Goal: Task Accomplishment & Management: Use online tool/utility

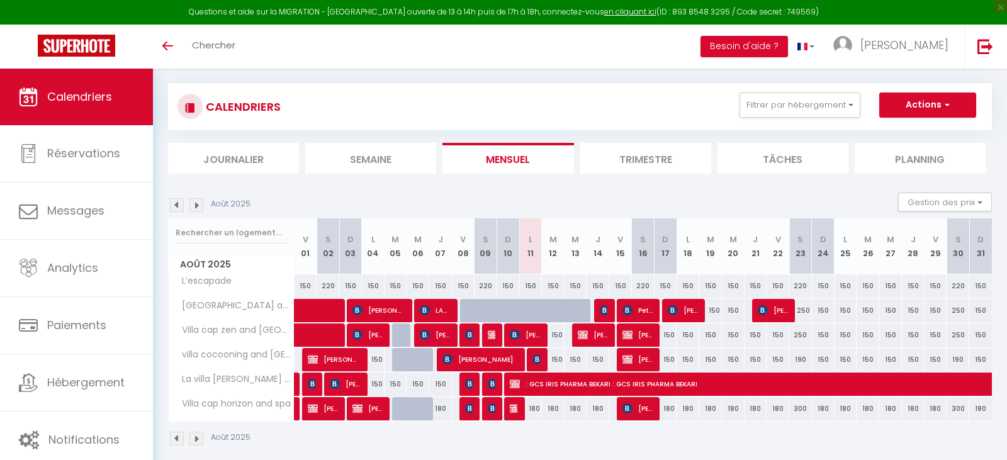
scroll to position [37, 0]
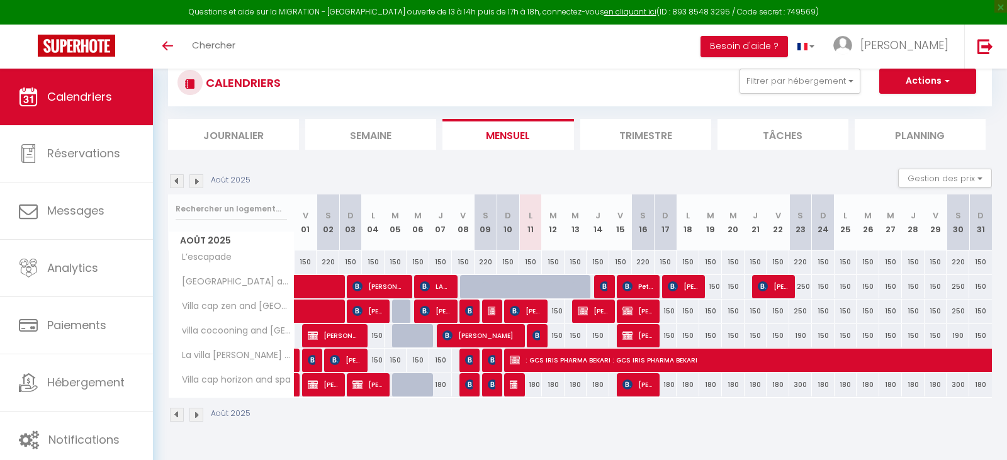
click at [402, 308] on div at bounding box center [403, 312] width 23 height 24
type input "150"
type input "[DATE] Août 2025"
type input "Mer 06 Août 2025"
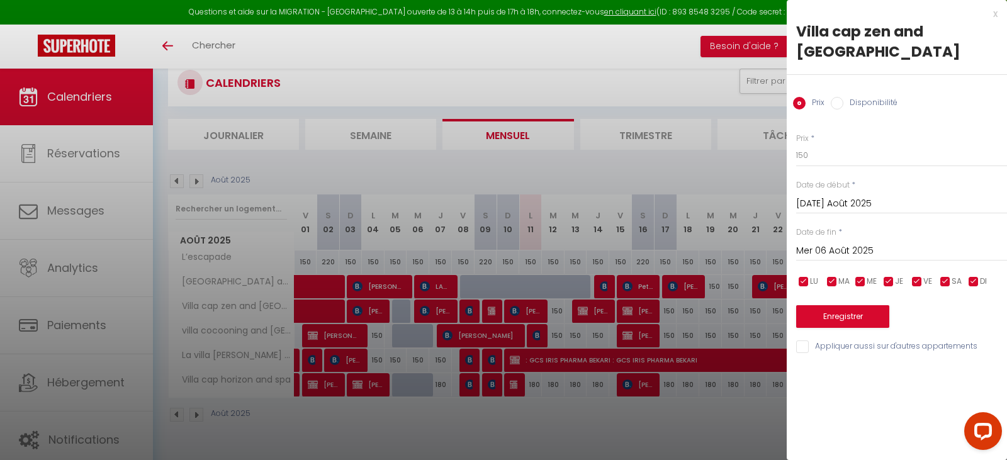
scroll to position [0, 0]
click at [995, 14] on div "x" at bounding box center [892, 13] width 211 height 15
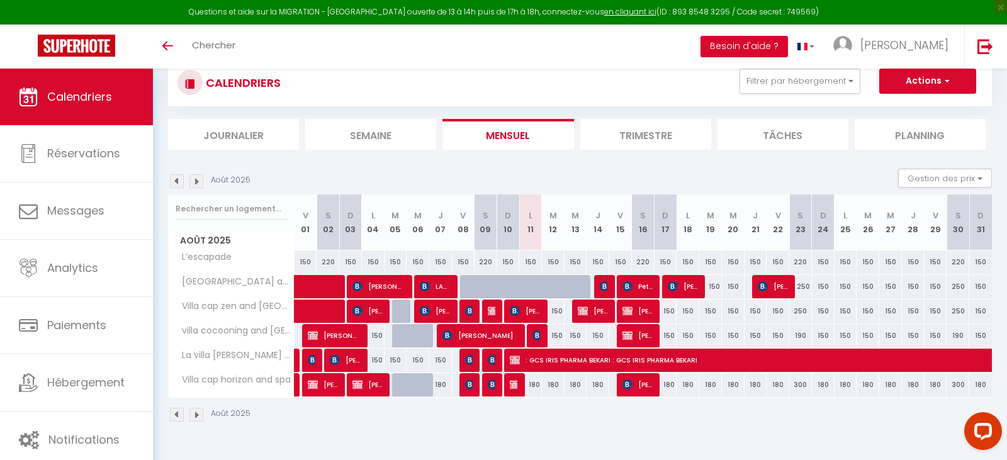
click at [548, 286] on div at bounding box center [553, 287] width 23 height 24
type input "150"
type input "[DATE] Août 2025"
type input "Mer 13 Août 2025"
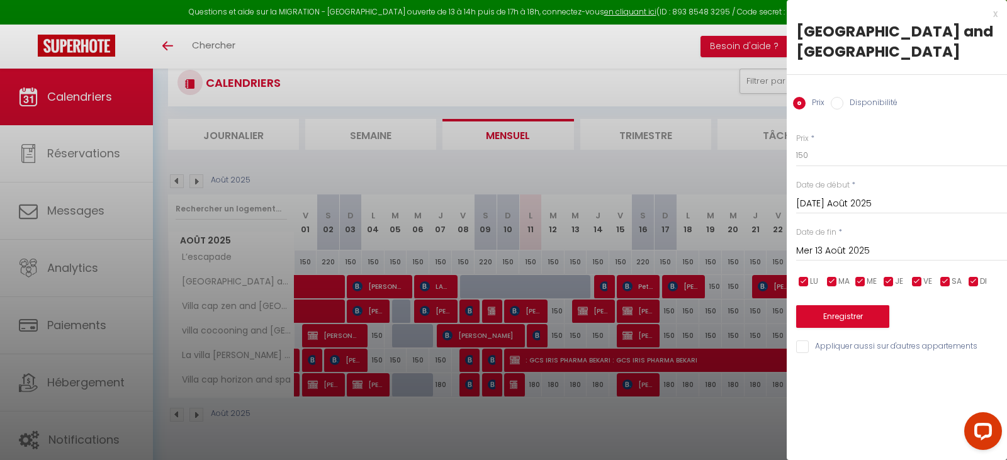
click at [995, 14] on div "x" at bounding box center [892, 13] width 211 height 15
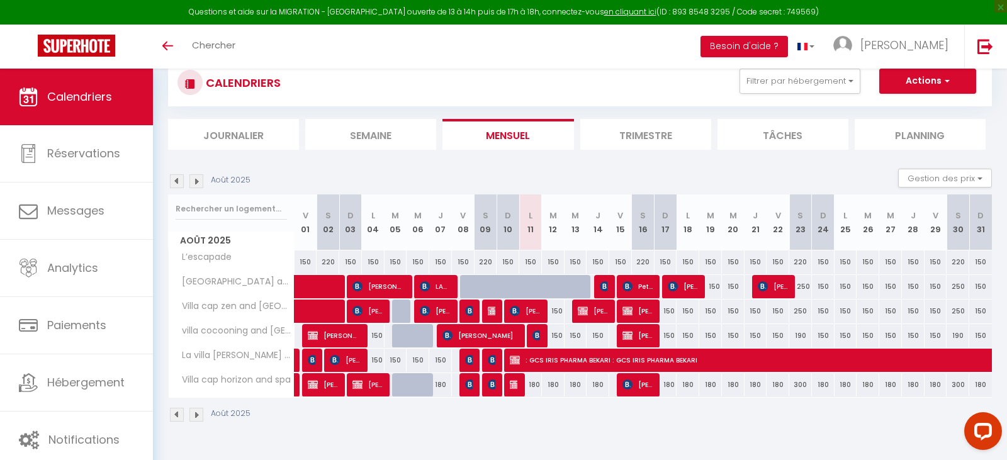
click at [405, 331] on div at bounding box center [403, 336] width 23 height 24
type input "150"
type input "[DATE] Août 2025"
type input "Mer 06 Août 2025"
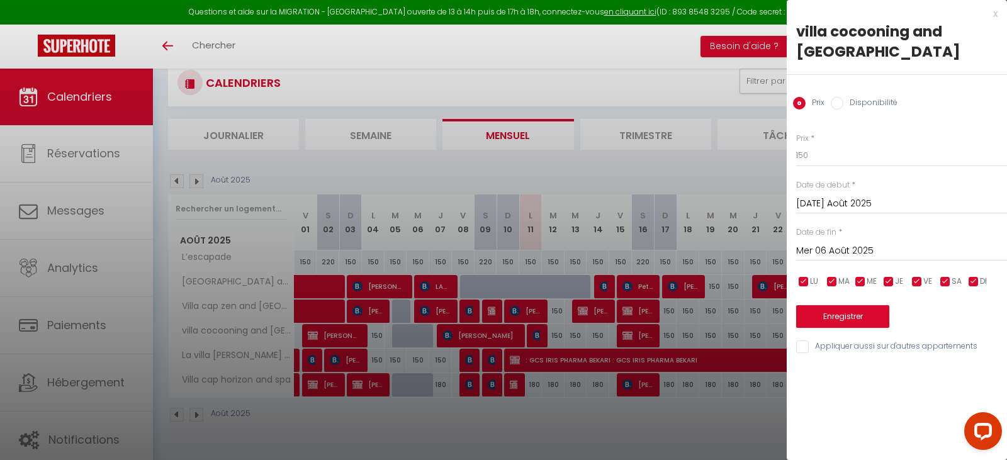
click at [995, 13] on div "x" at bounding box center [892, 13] width 211 height 15
